Goal: Find specific page/section: Find specific page/section

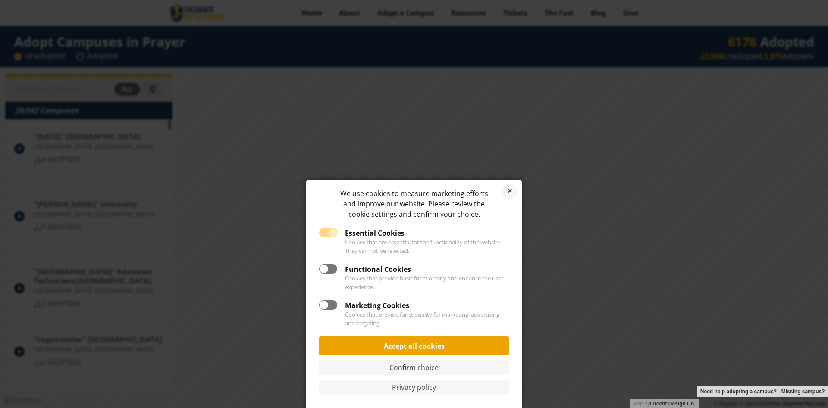
click at [405, 346] on link "Accept all cookies" at bounding box center [414, 346] width 190 height 19
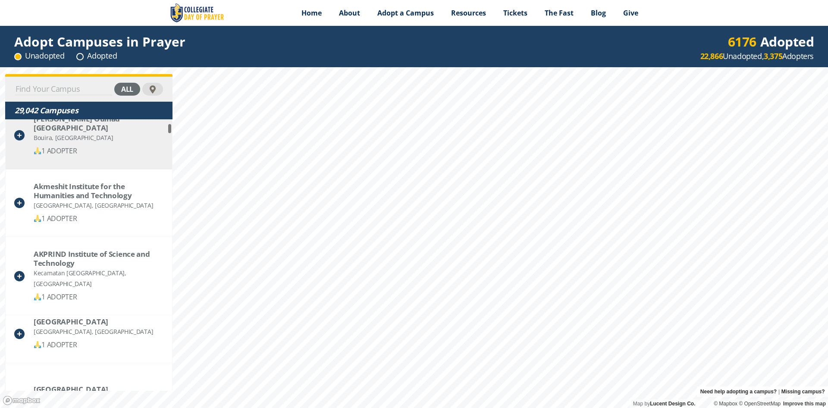
scroll to position [31919, 0]
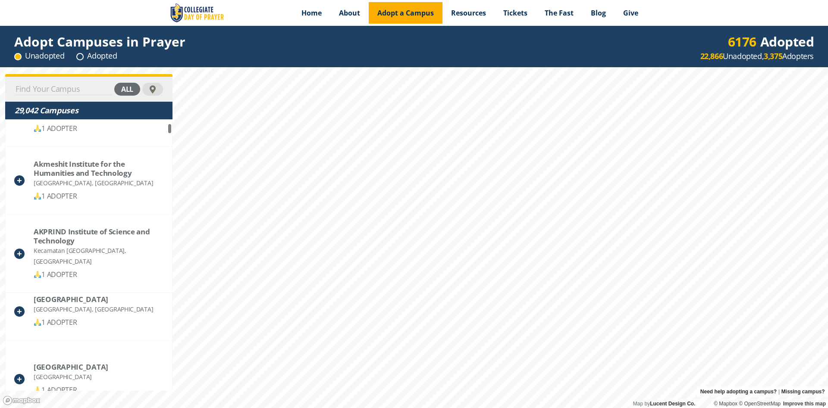
click at [392, 14] on span "Adopt a Campus" at bounding box center [405, 12] width 56 height 9
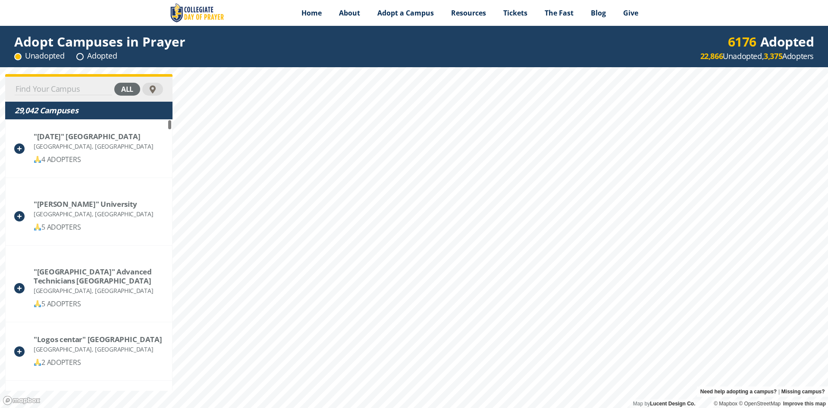
click at [31, 92] on input at bounding box center [63, 89] width 97 height 12
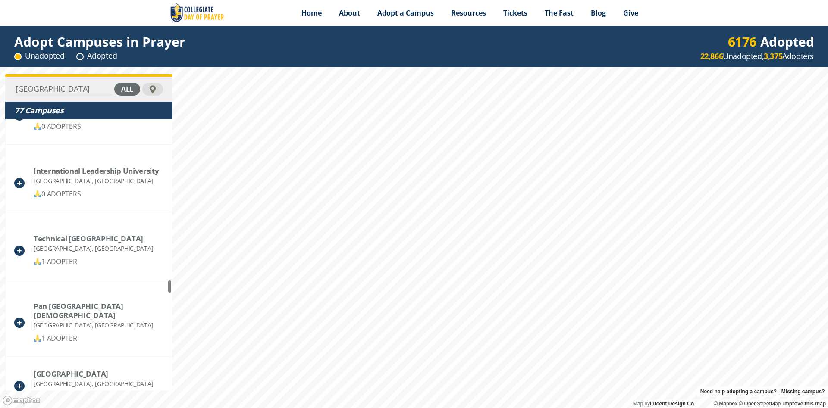
scroll to position [3104, 0]
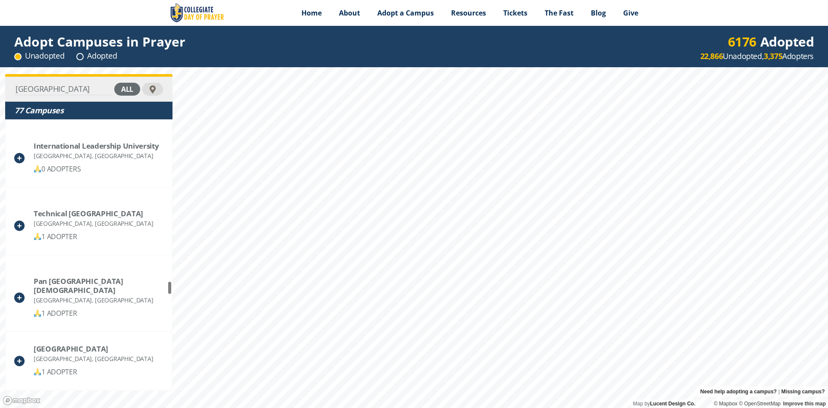
type input "kenya"
